Goal: Check status: Check status

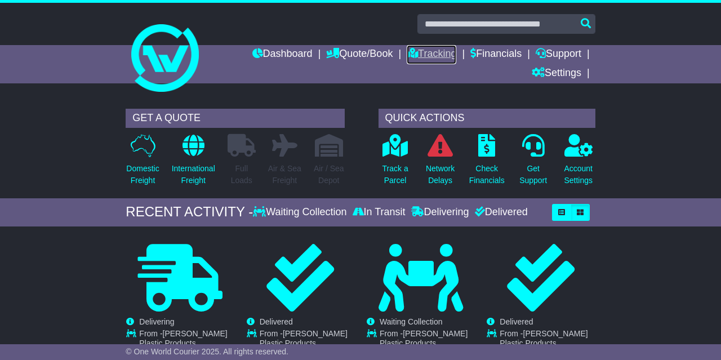
click at [434, 52] on link "Tracking" at bounding box center [432, 54] width 50 height 19
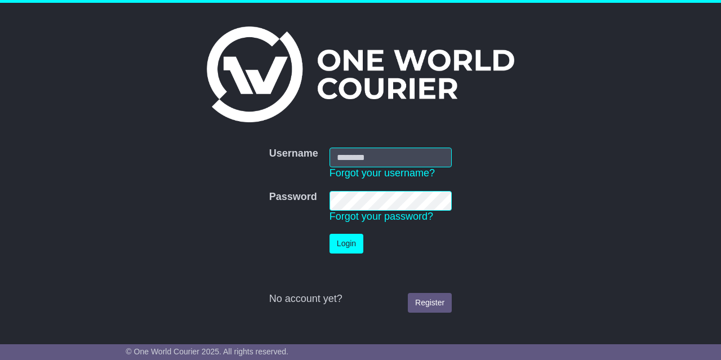
click at [394, 162] on input "Username" at bounding box center [390, 158] width 122 height 20
type input "**********"
click at [347, 249] on button "Login" at bounding box center [346, 244] width 34 height 20
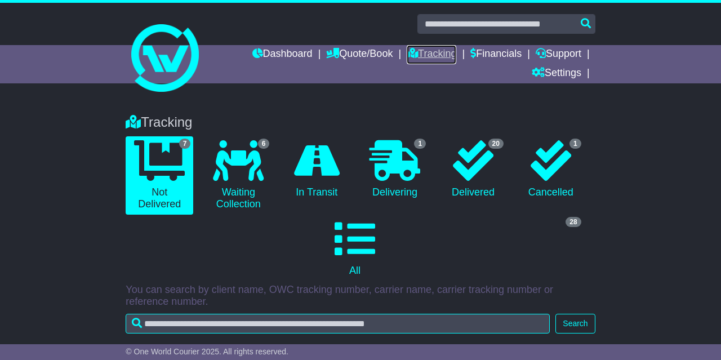
click at [434, 53] on link "Tracking" at bounding box center [432, 54] width 50 height 19
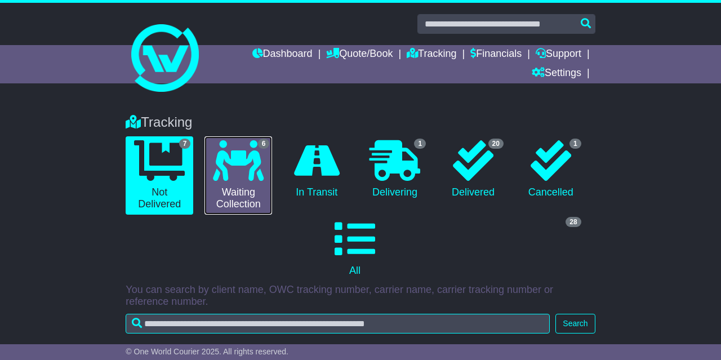
click at [234, 199] on link "6 Waiting Collection" at bounding box center [238, 175] width 68 height 78
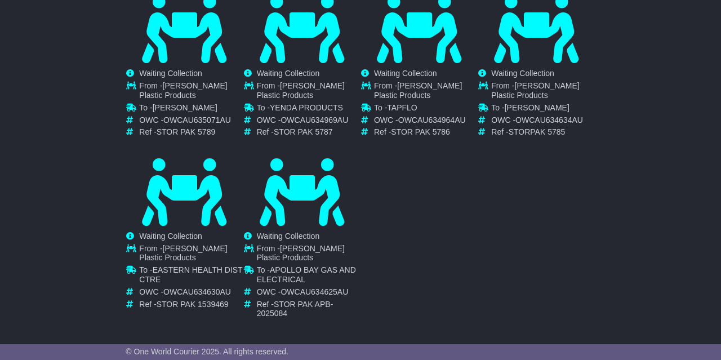
scroll to position [117, 0]
